Goal: Find specific page/section: Find specific page/section

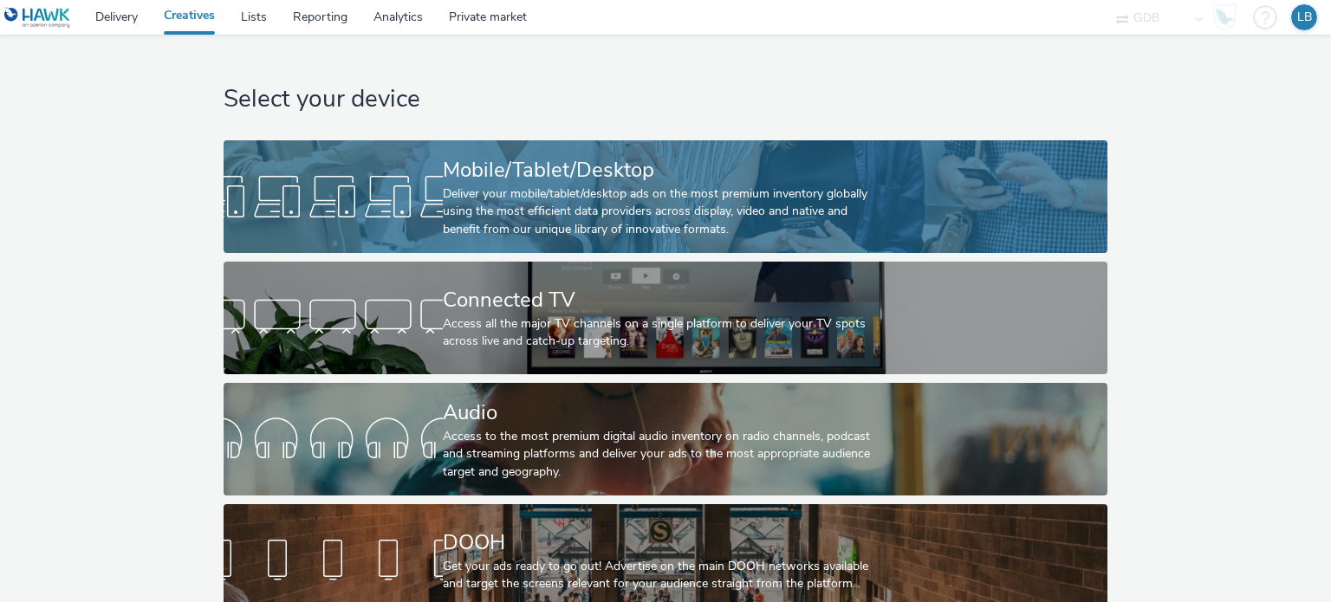
click at [538, 185] on div "Deliver your mobile/tablet/desktop ads on the most premium inventory globally u…" at bounding box center [662, 211] width 439 height 53
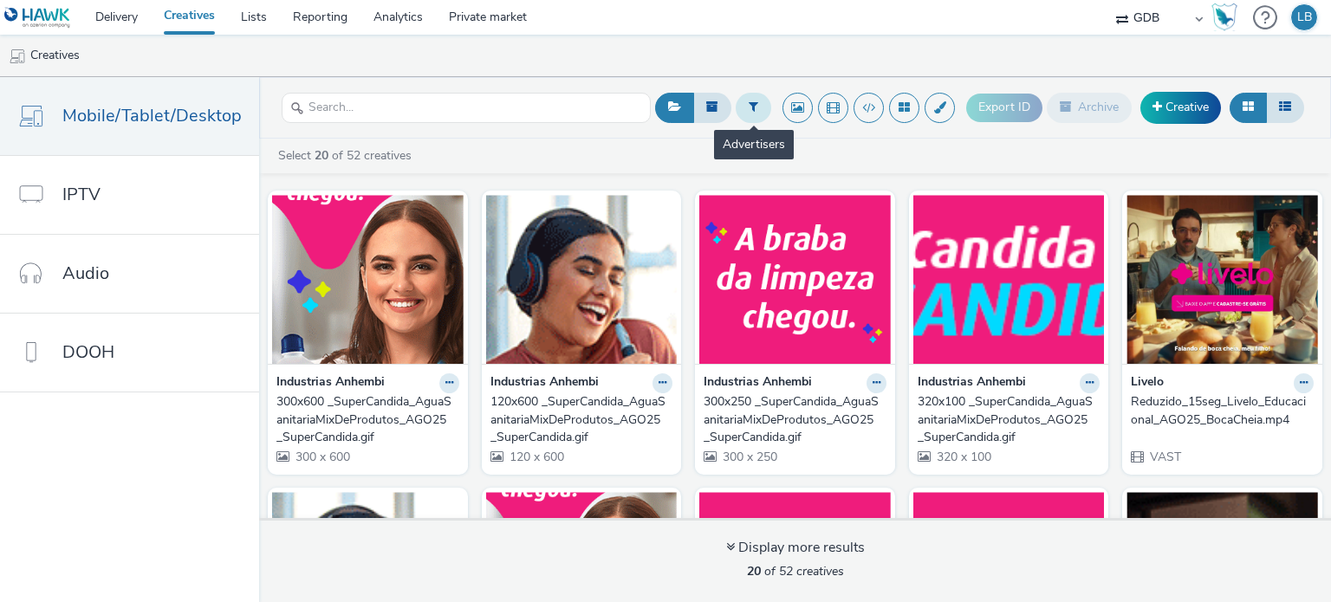
click at [756, 110] on icon at bounding box center [754, 107] width 10 height 12
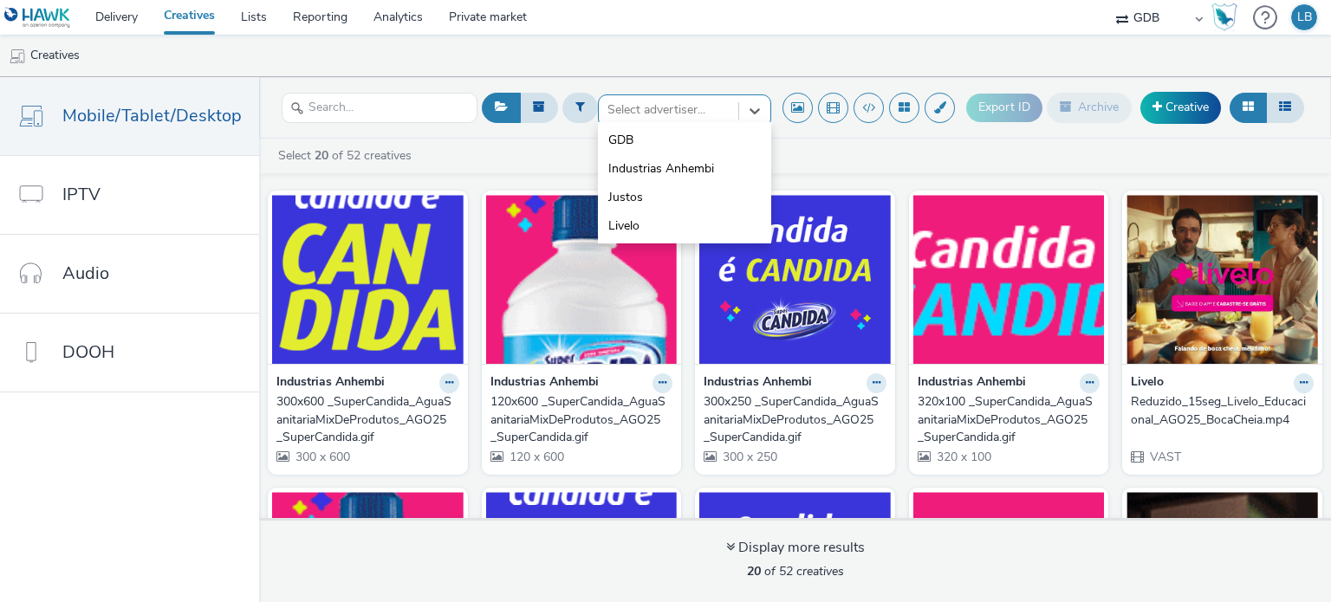
click at [662, 107] on div at bounding box center [669, 110] width 122 height 21
click at [648, 218] on li "Livelo" at bounding box center [684, 225] width 173 height 29
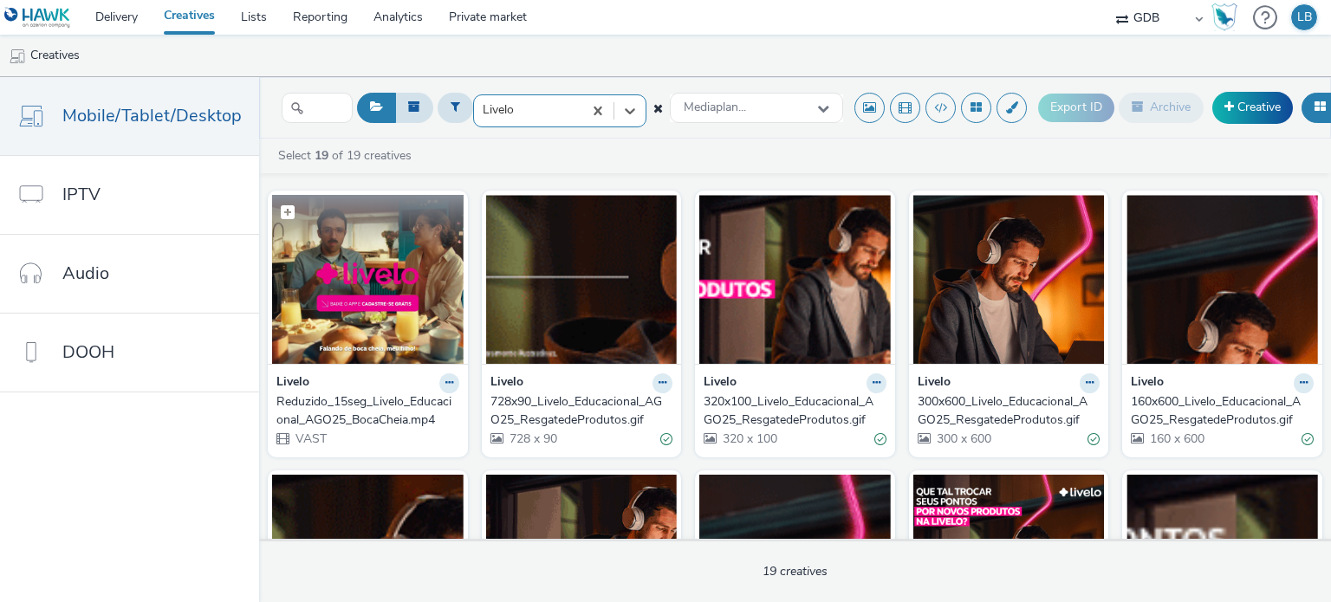
click at [374, 301] on img at bounding box center [368, 279] width 192 height 169
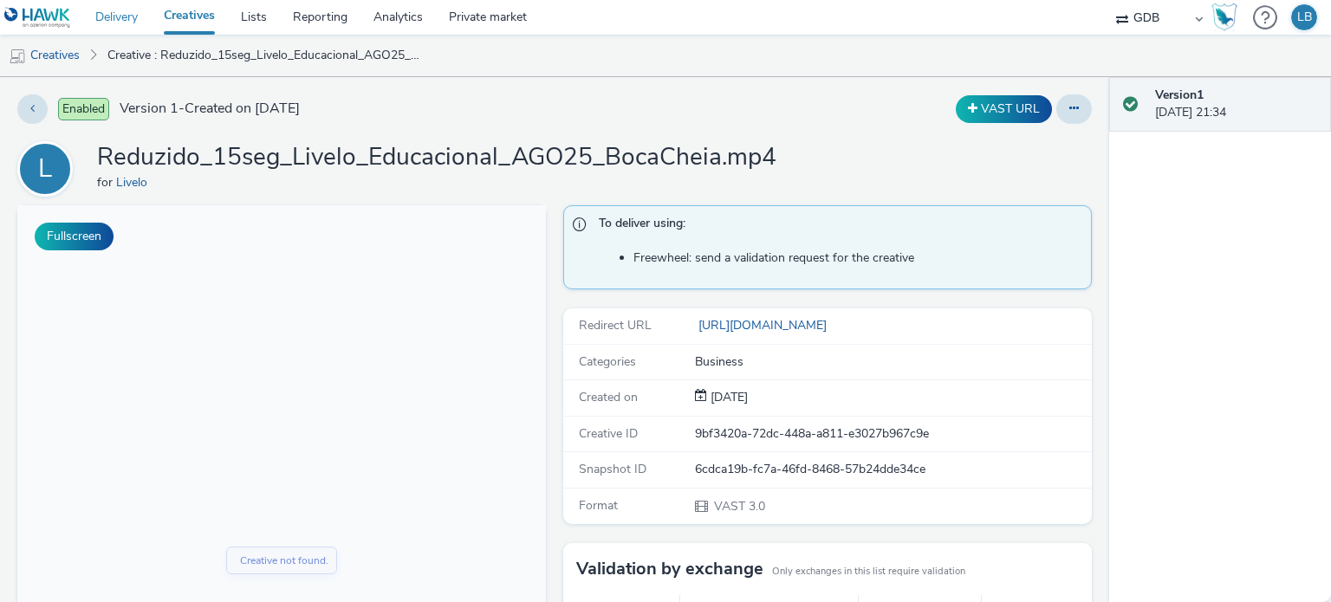
click at [125, 16] on link "Delivery" at bounding box center [116, 17] width 68 height 35
